Goal: Information Seeking & Learning: Learn about a topic

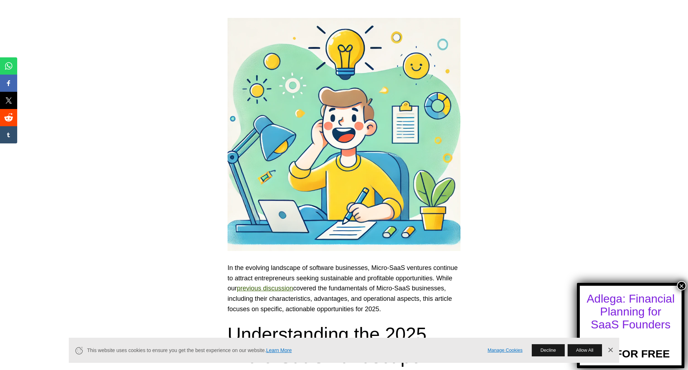
scroll to position [179, 0]
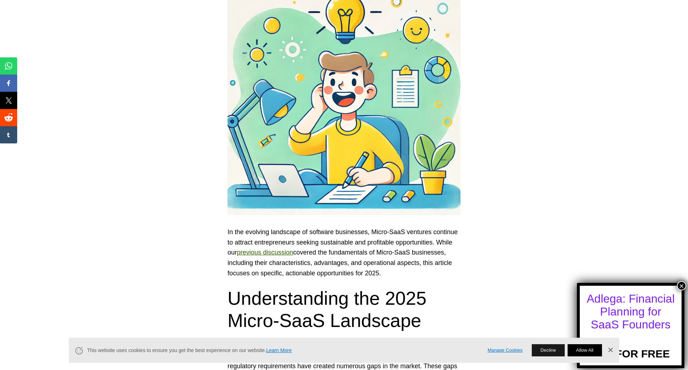
click at [572, 344] on button "Allow All" at bounding box center [585, 350] width 34 height 12
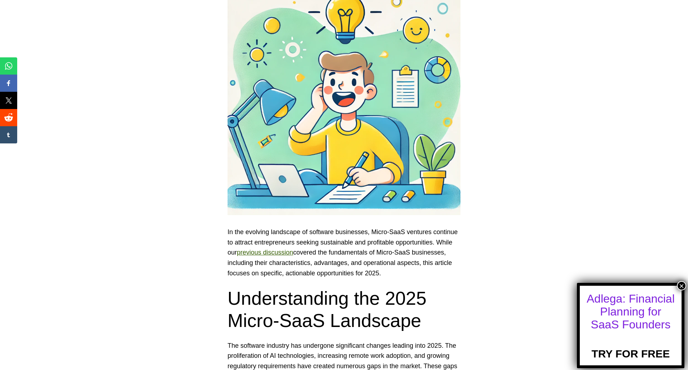
click at [680, 287] on button "×" at bounding box center [681, 285] width 9 height 9
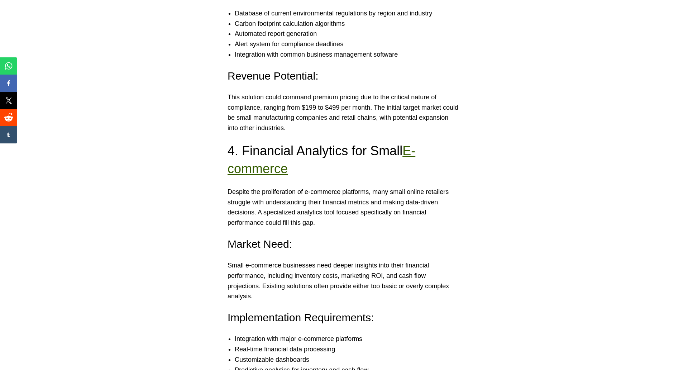
scroll to position [1721, 0]
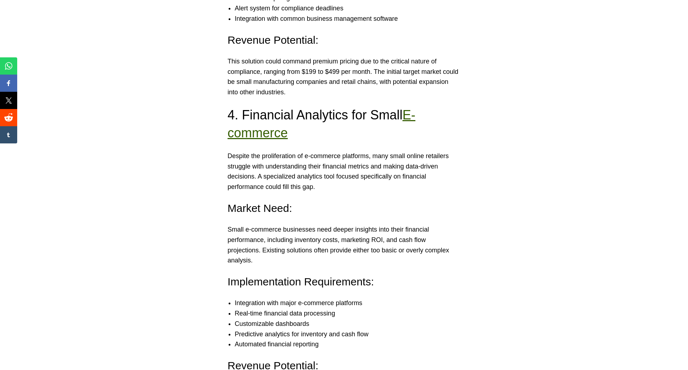
drag, startPoint x: 527, startPoint y: 137, endPoint x: 523, endPoint y: 137, distance: 4.0
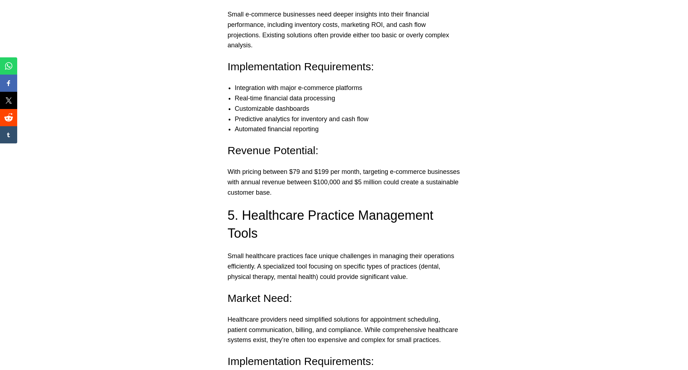
scroll to position [2043, 0]
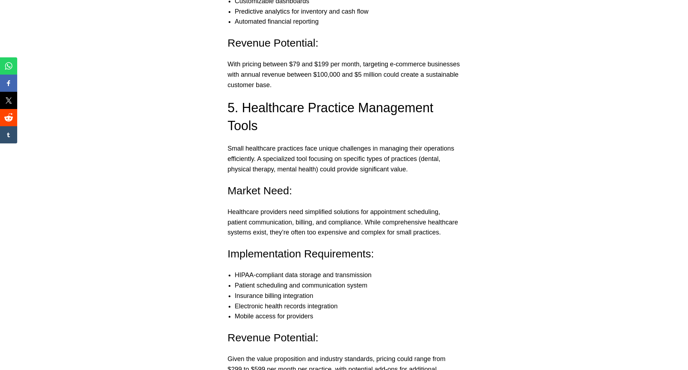
click at [499, 74] on div "In the evolving landscape of software businesses, Micro-SaaS ventures continue …" at bounding box center [344, 135] width 688 height 4034
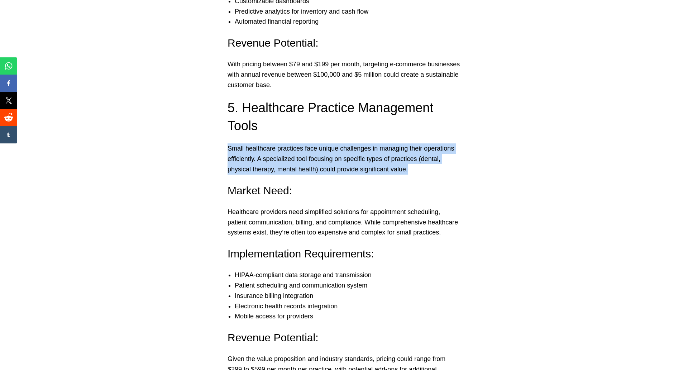
drag, startPoint x: 413, startPoint y: 151, endPoint x: 208, endPoint y: 124, distance: 207.1
click at [208, 124] on div "In the evolving landscape of software businesses, Micro-SaaS ventures continue …" at bounding box center [344, 135] width 688 height 4034
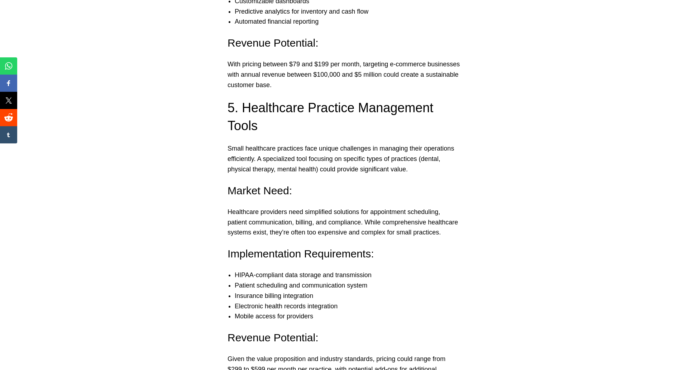
click at [537, 161] on div "In the evolving landscape of software businesses, Micro-SaaS ventures continue …" at bounding box center [344, 135] width 688 height 4034
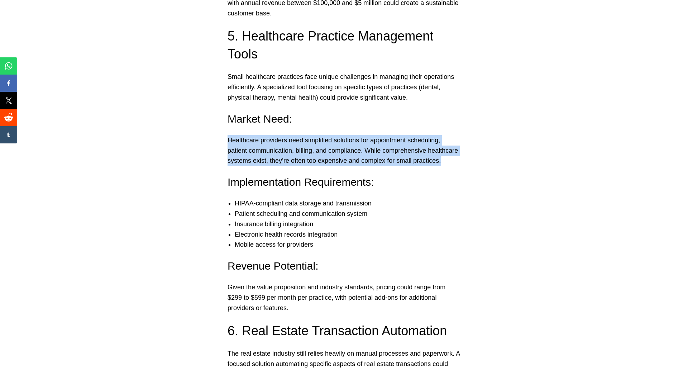
drag, startPoint x: 380, startPoint y: 139, endPoint x: 203, endPoint y: 119, distance: 177.8
click at [203, 119] on div "In the evolving landscape of software businesses, Micro-SaaS ventures continue …" at bounding box center [344, 63] width 688 height 4034
click at [533, 125] on div "In the evolving landscape of software businesses, Micro-SaaS ventures continue …" at bounding box center [344, 63] width 688 height 4034
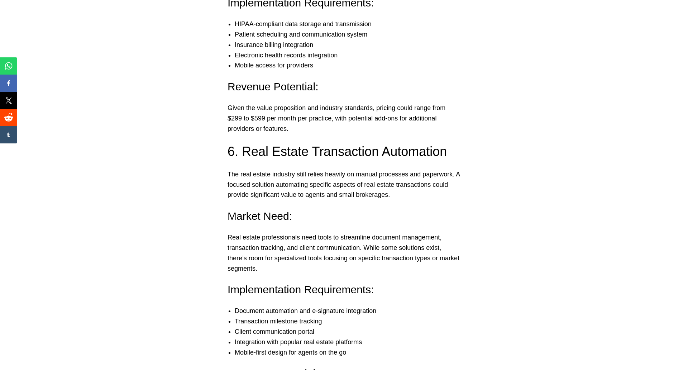
scroll to position [2330, 0]
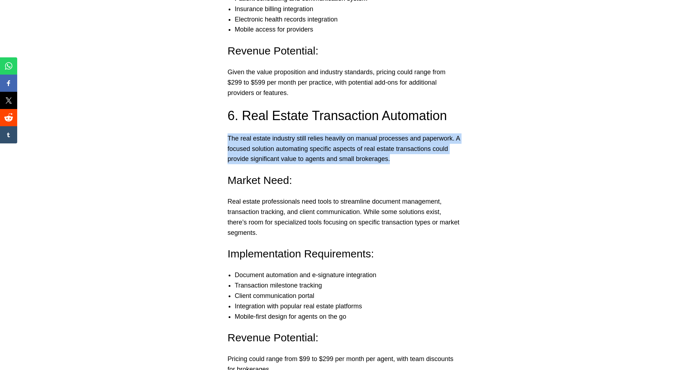
drag, startPoint x: 417, startPoint y: 142, endPoint x: 205, endPoint y: 117, distance: 212.6
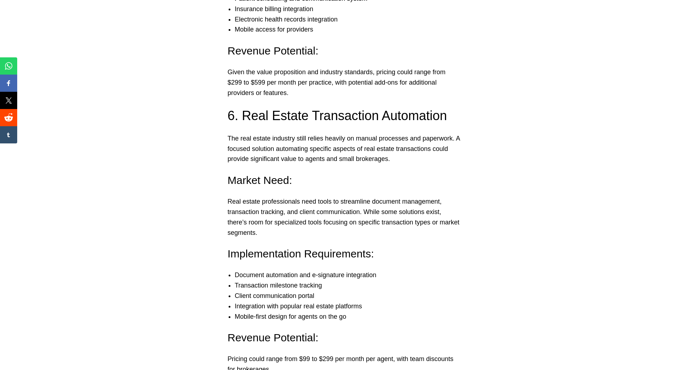
scroll to position [2402, 0]
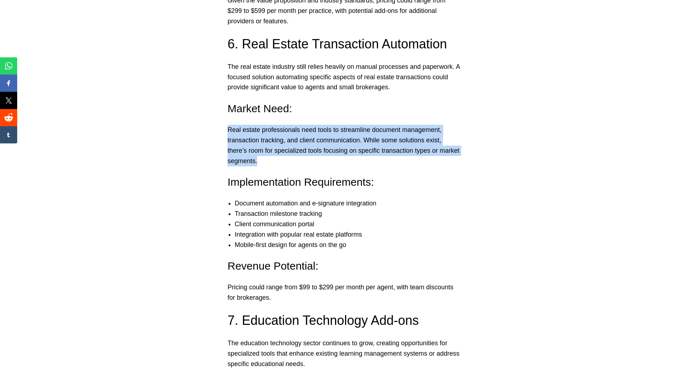
drag, startPoint x: 262, startPoint y: 144, endPoint x: 207, endPoint y: 109, distance: 64.8
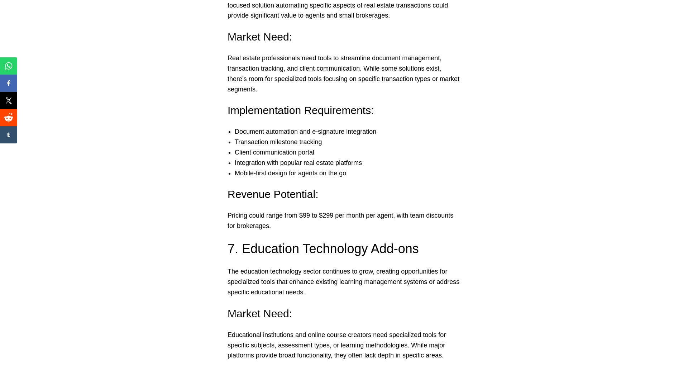
scroll to position [2545, 0]
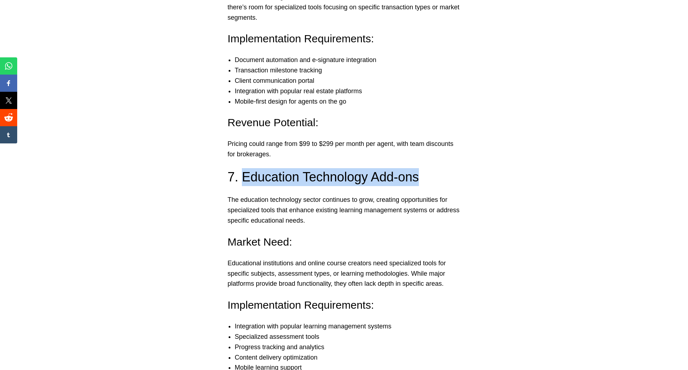
drag, startPoint x: 436, startPoint y: 158, endPoint x: 238, endPoint y: 155, distance: 197.9
click at [238, 168] on h3 "7. Education Technology Add-ons" at bounding box center [344, 177] width 233 height 18
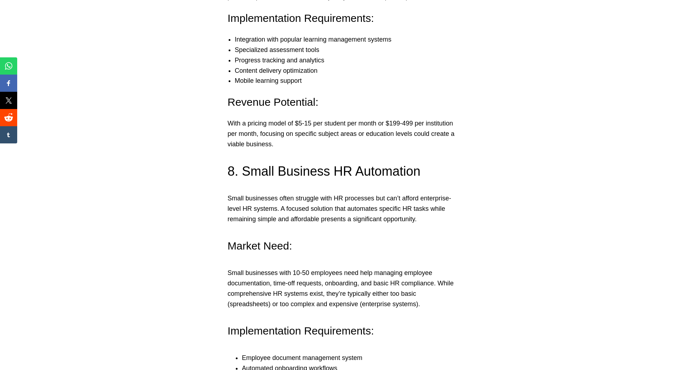
scroll to position [2868, 0]
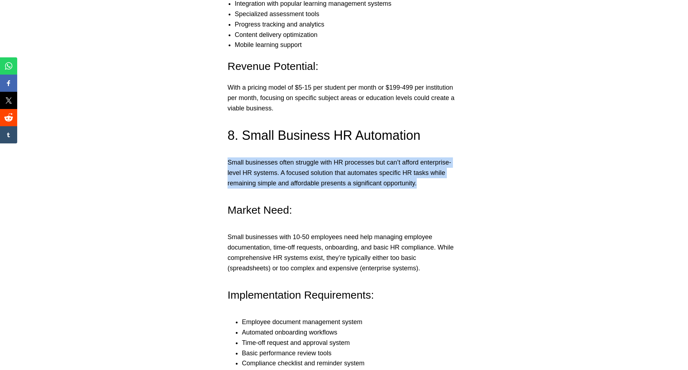
drag, startPoint x: 455, startPoint y: 161, endPoint x: 159, endPoint y: 130, distance: 297.3
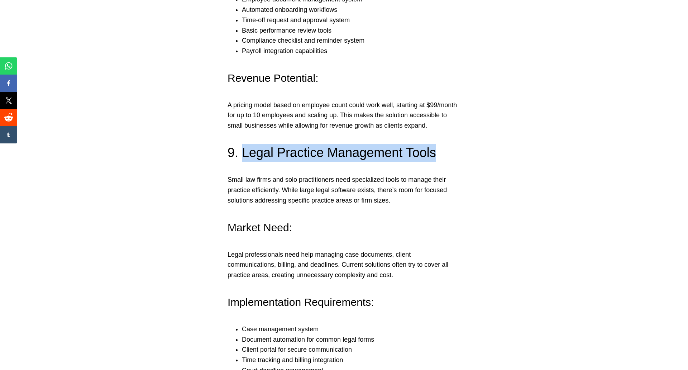
drag, startPoint x: 470, startPoint y: 128, endPoint x: 238, endPoint y: 120, distance: 232.4
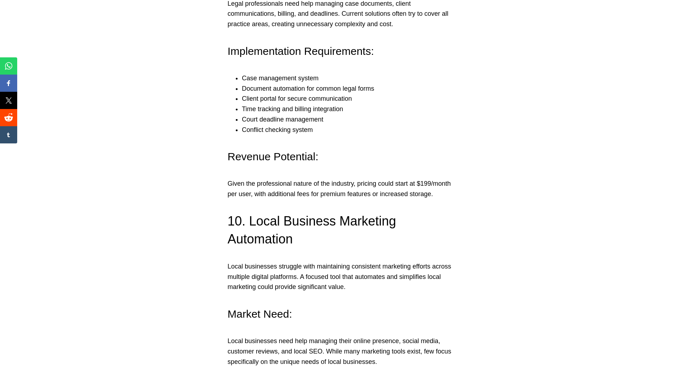
scroll to position [3549, 0]
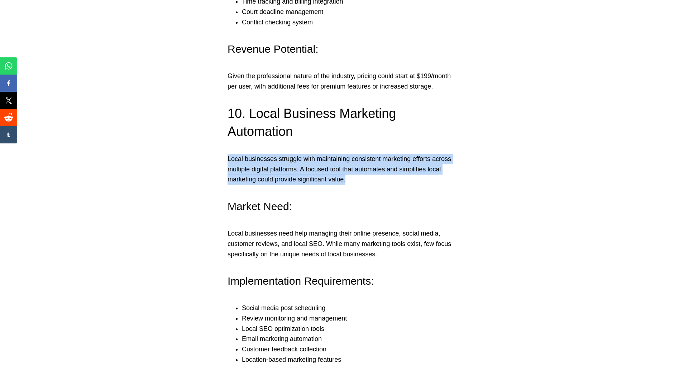
drag, startPoint x: 374, startPoint y: 158, endPoint x: 214, endPoint y: 138, distance: 161.8
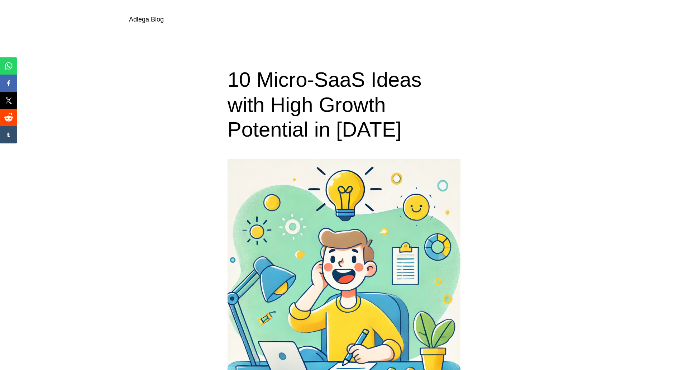
scroll to position [0, 0]
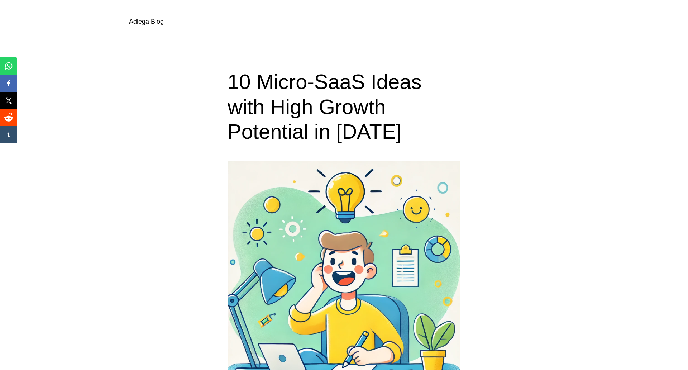
click at [463, 120] on div "10 Micro-SaaS Ideas with High Growth Potential in 2025" at bounding box center [344, 106] width 688 height 75
click at [465, 105] on div "10 Micro-SaaS Ideas with High Growth Potential in 2025" at bounding box center [344, 106] width 688 height 75
click at [534, 101] on div "10 Micro-SaaS Ideas with High Growth Potential in 2025" at bounding box center [344, 106] width 688 height 75
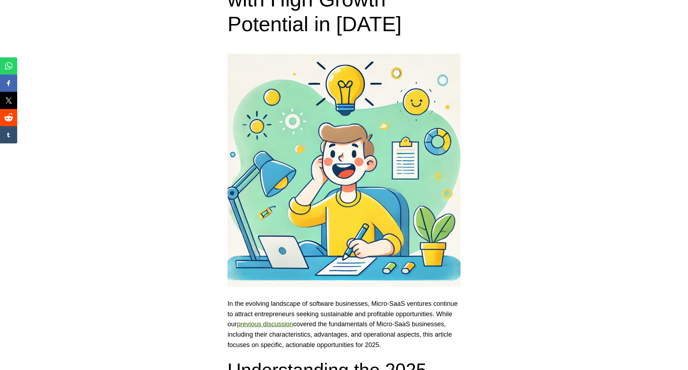
scroll to position [0, 0]
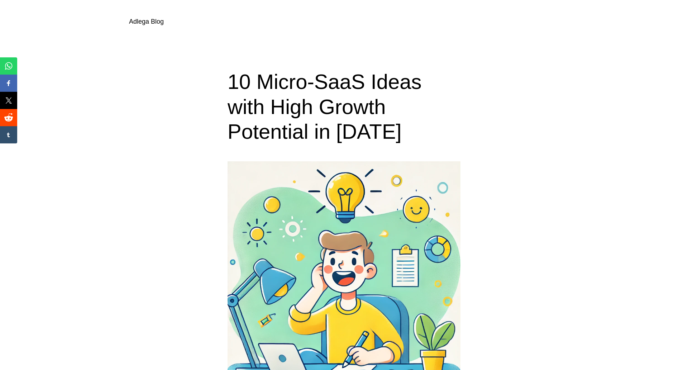
drag, startPoint x: 543, startPoint y: 115, endPoint x: 536, endPoint y: 106, distance: 11.5
click at [543, 115] on div "10 Micro-SaaS Ideas with High Growth Potential in 2025" at bounding box center [344, 106] width 688 height 75
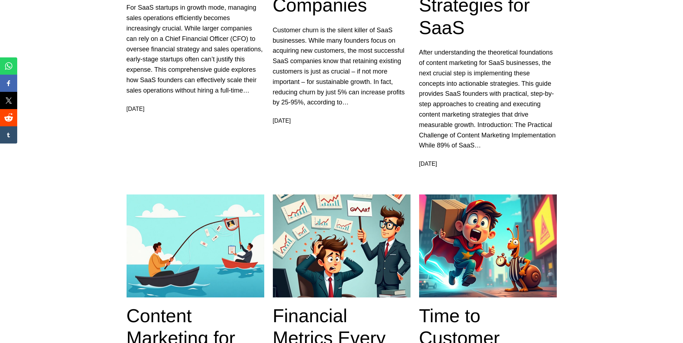
scroll to position [789, 0]
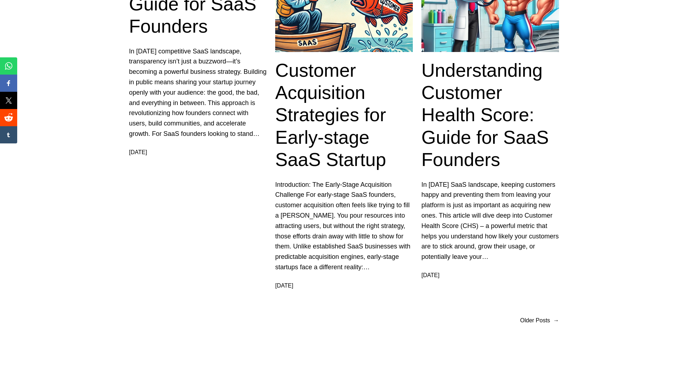
scroll to position [1241, 0]
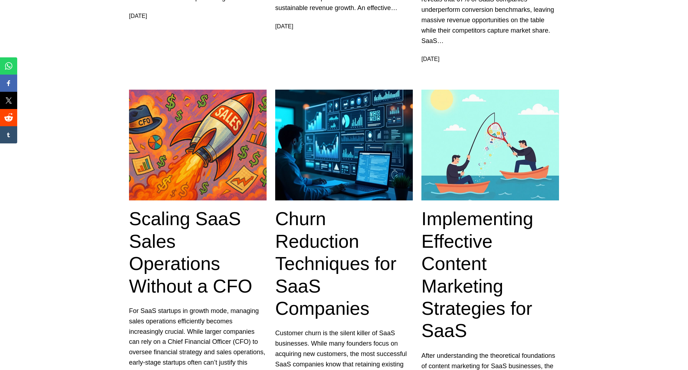
scroll to position [609, 0]
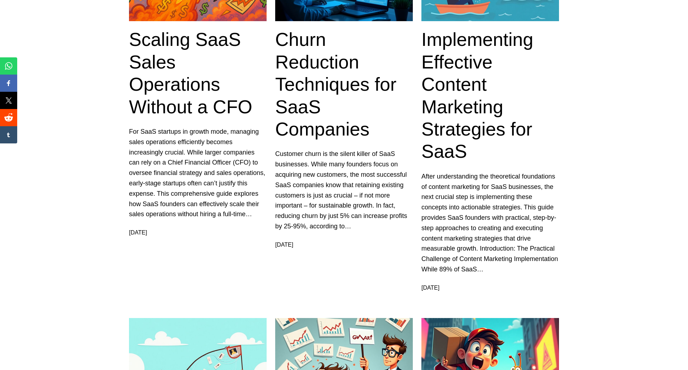
drag, startPoint x: 581, startPoint y: 90, endPoint x: 585, endPoint y: 65, distance: 25.7
click at [585, 65] on main "Adlega Blog: SaaS Growth Hack Case Studies: Proven Strategies Dropbox grew from…" at bounding box center [344, 330] width 688 height 1740
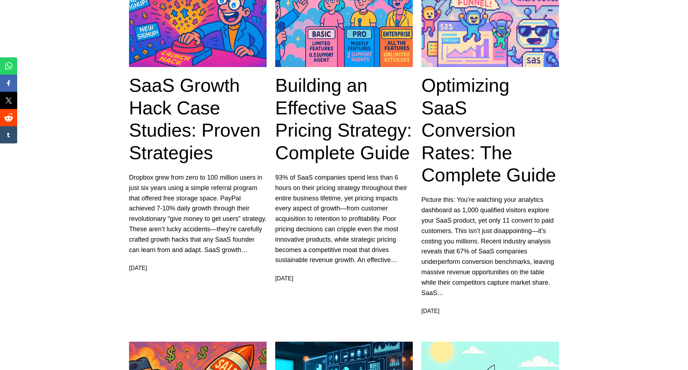
scroll to position [0, 0]
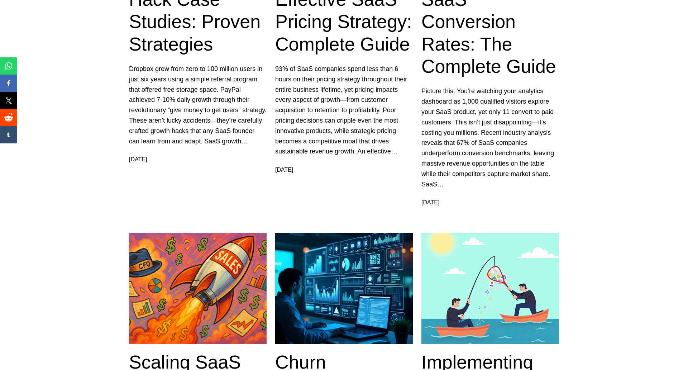
scroll to position [251, 0]
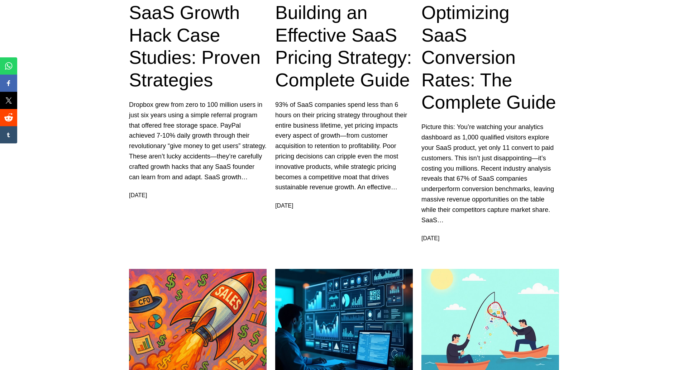
click at [360, 77] on link "Building an Effective SaaS Pricing Strategy: Complete Guide" at bounding box center [344, 46] width 138 height 90
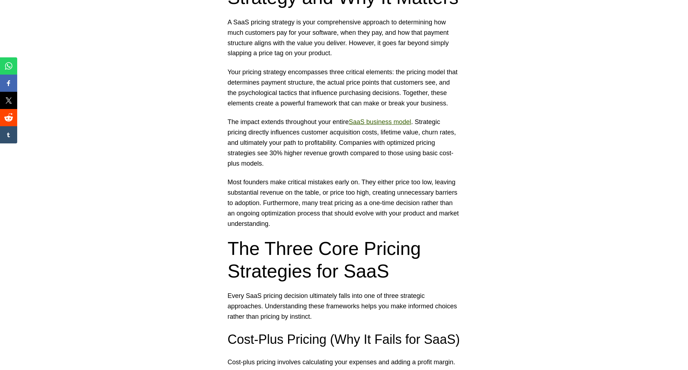
scroll to position [251, 0]
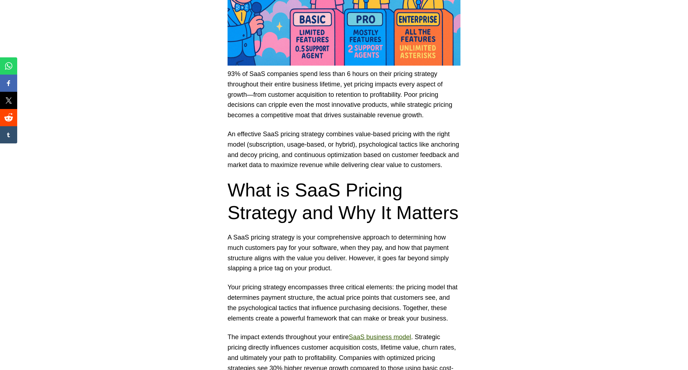
click at [315, 192] on h2 "What is SaaS Pricing Strategy and Why It Matters" at bounding box center [344, 201] width 233 height 45
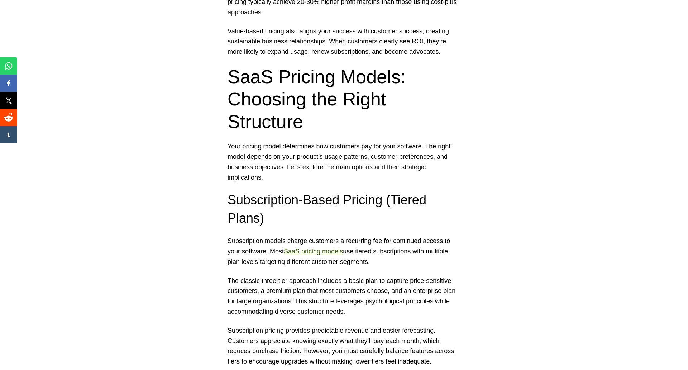
scroll to position [1434, 0]
